Goal: Transaction & Acquisition: Purchase product/service

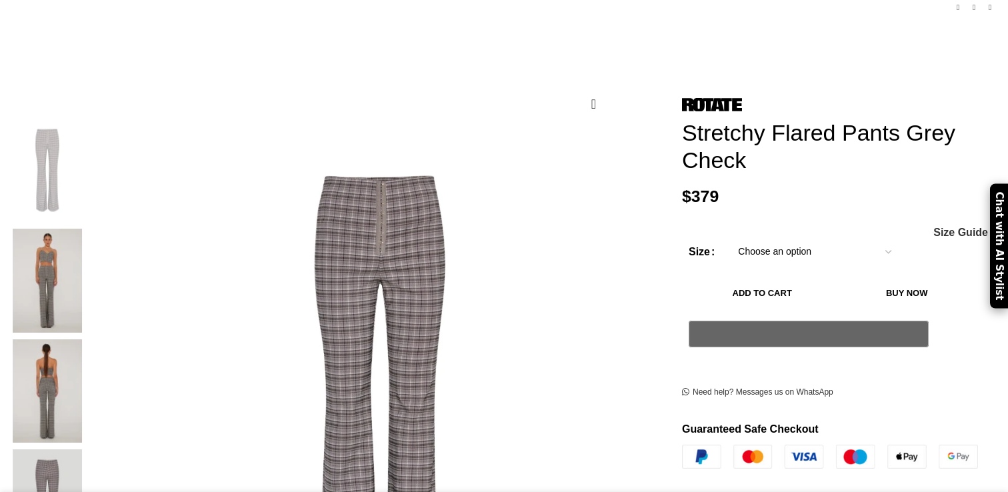
click at [88, 229] on img at bounding box center [47, 280] width 81 height 103
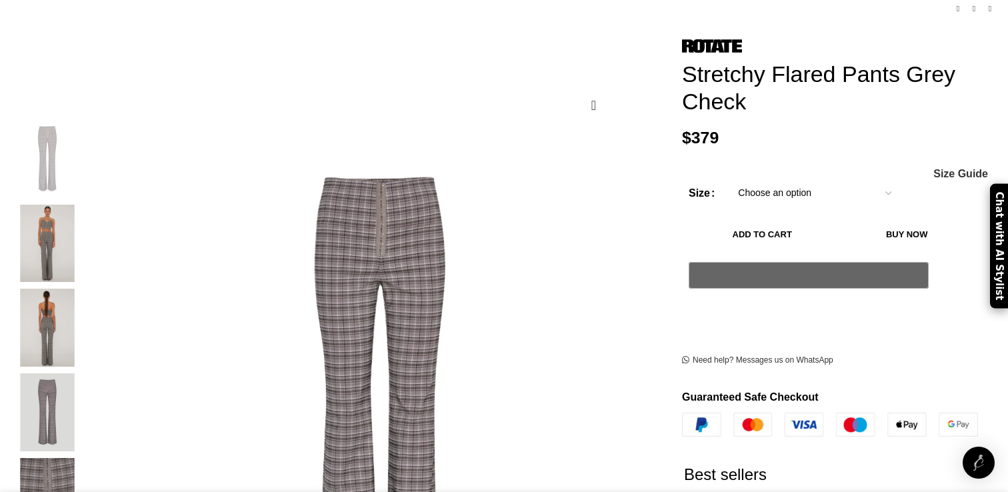
click at [88, 326] on img "3 / 5" at bounding box center [47, 328] width 81 height 78
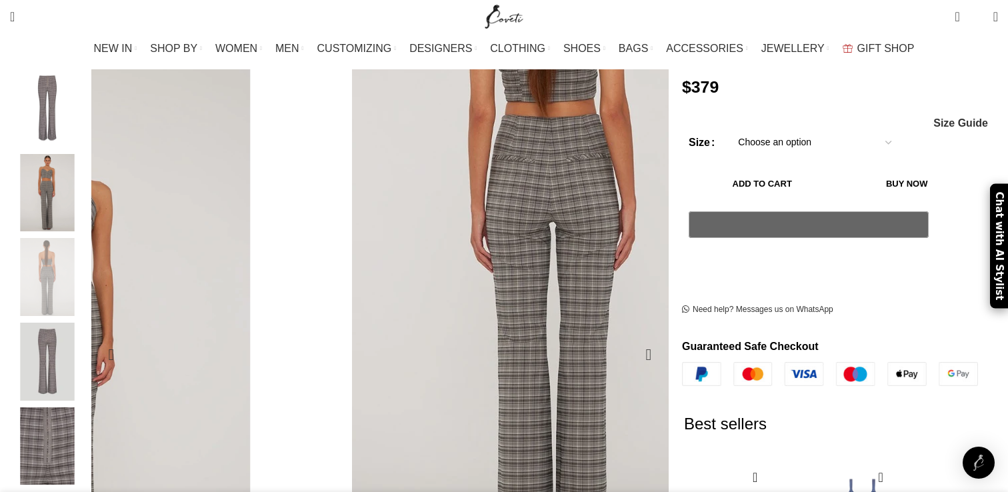
scroll to position [201, 0]
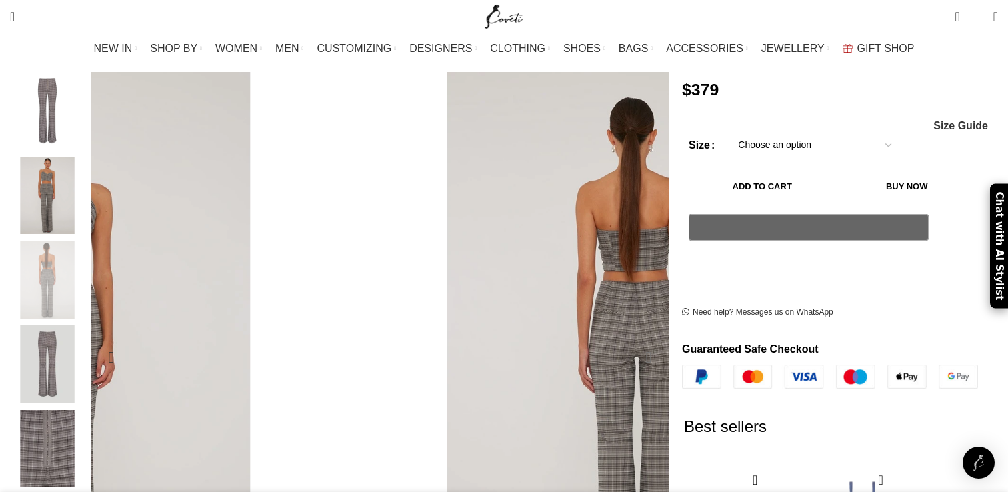
click at [632, 341] on div "Next slide" at bounding box center [648, 357] width 33 height 33
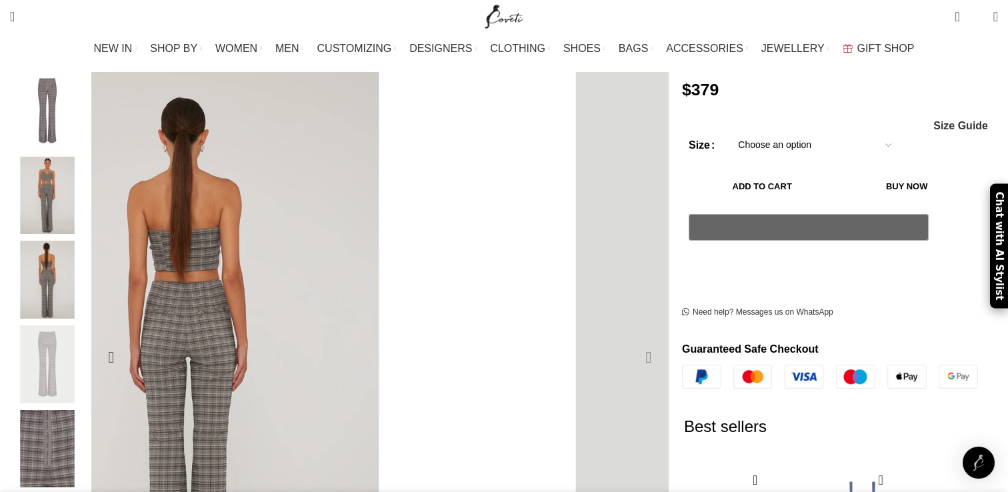
click at [632, 341] on div "Next slide" at bounding box center [648, 357] width 33 height 33
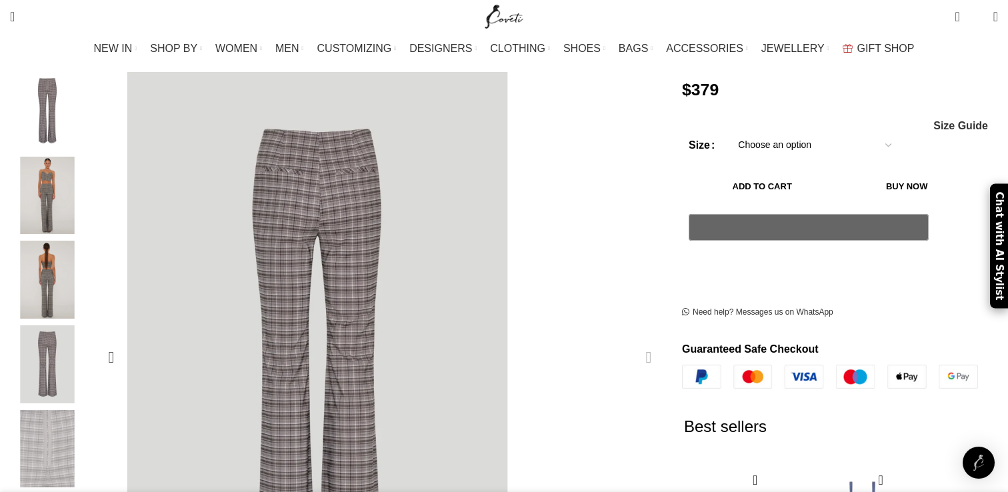
click at [632, 341] on div "Next slide" at bounding box center [648, 357] width 33 height 33
click at [88, 188] on img "2 / 5" at bounding box center [47, 196] width 81 height 78
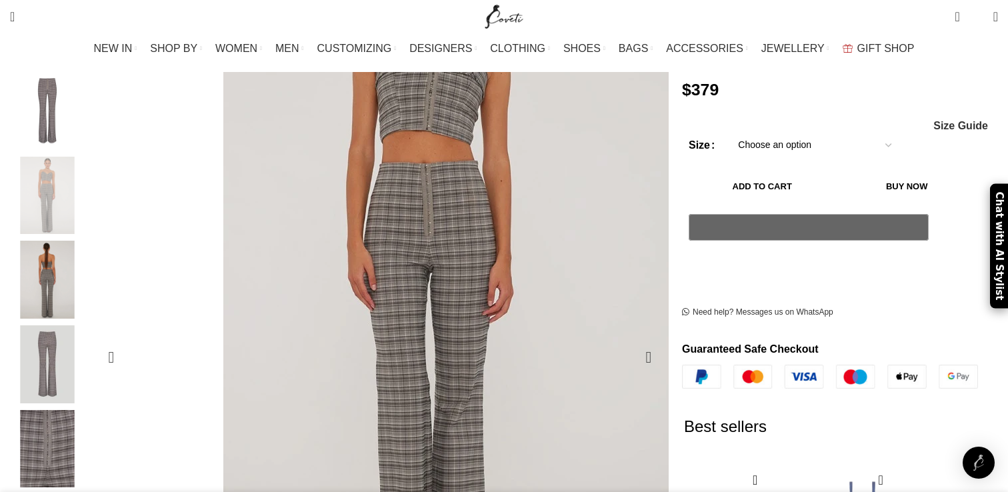
click at [447, 295] on img "2 / 5" at bounding box center [436, 278] width 533 height 800
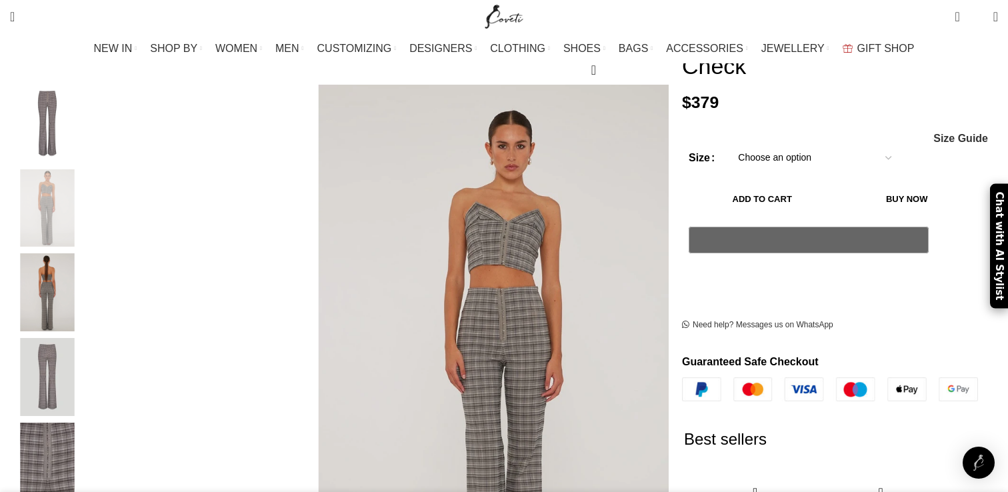
scroll to position [165, 0]
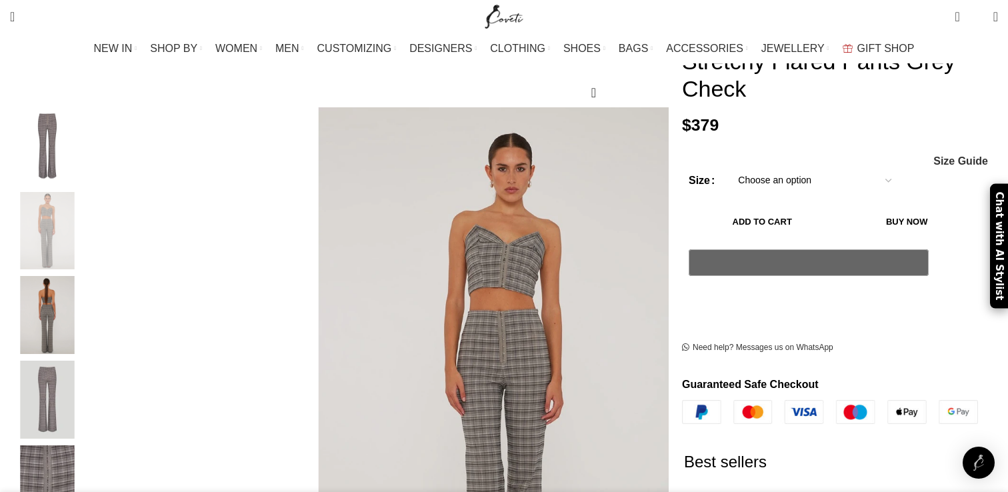
click at [783, 167] on select "Choose an option 4 UK 6 UK 8 [GEOGRAPHIC_DATA] 10 [GEOGRAPHIC_DATA] 12 [GEOGRAP…" at bounding box center [814, 181] width 173 height 28
